Goal: Task Accomplishment & Management: Manage account settings

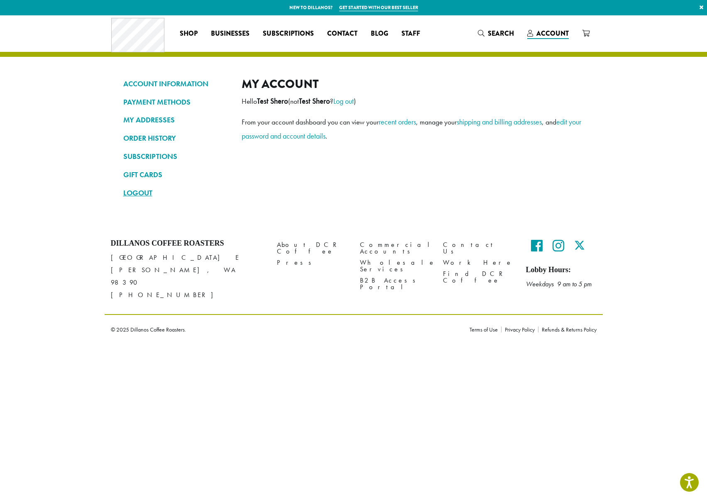
click at [139, 194] on link "LOGOUT" at bounding box center [176, 193] width 106 height 14
